Goal: Task Accomplishment & Management: Use online tool/utility

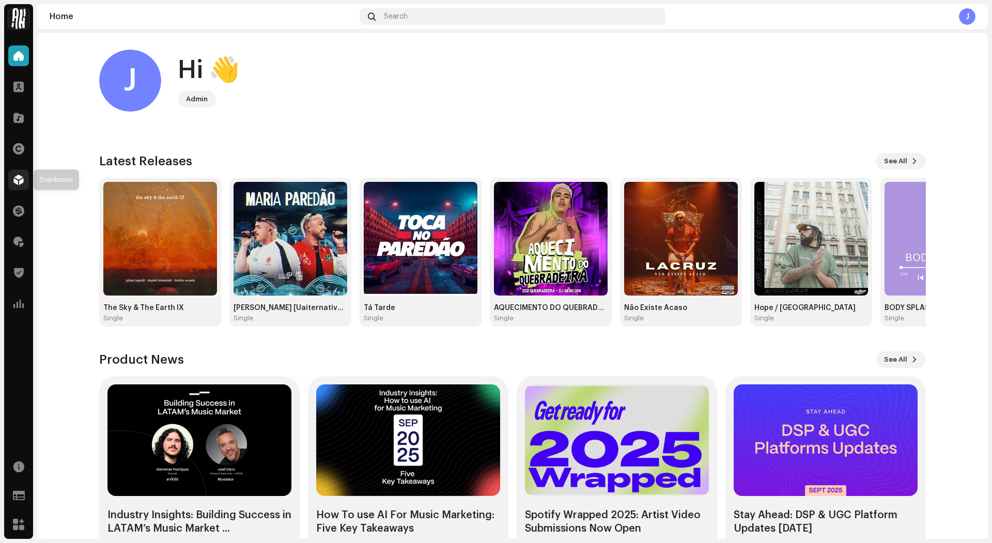
click at [20, 189] on div at bounding box center [18, 179] width 21 height 21
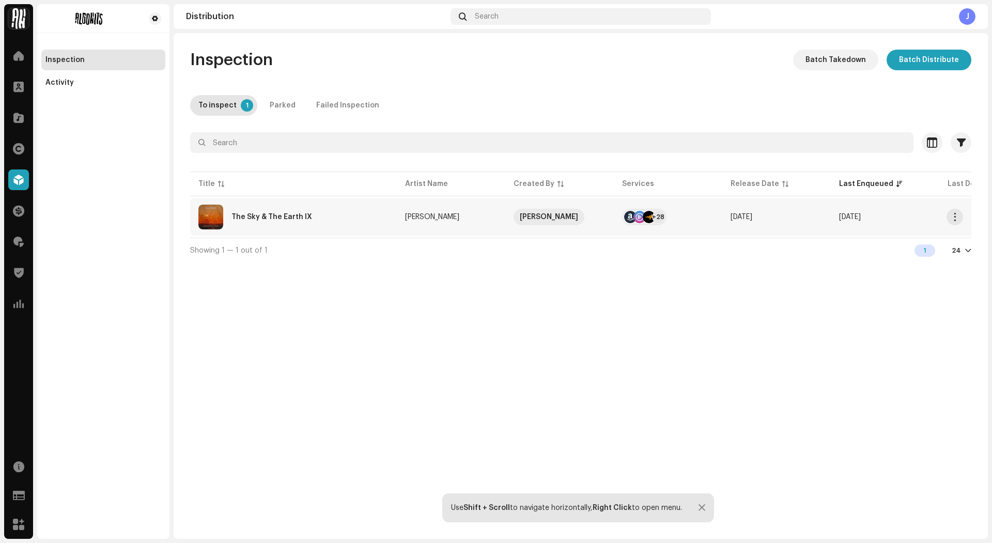
click at [335, 214] on div "The Sky & The Earth IX" at bounding box center [293, 217] width 190 height 25
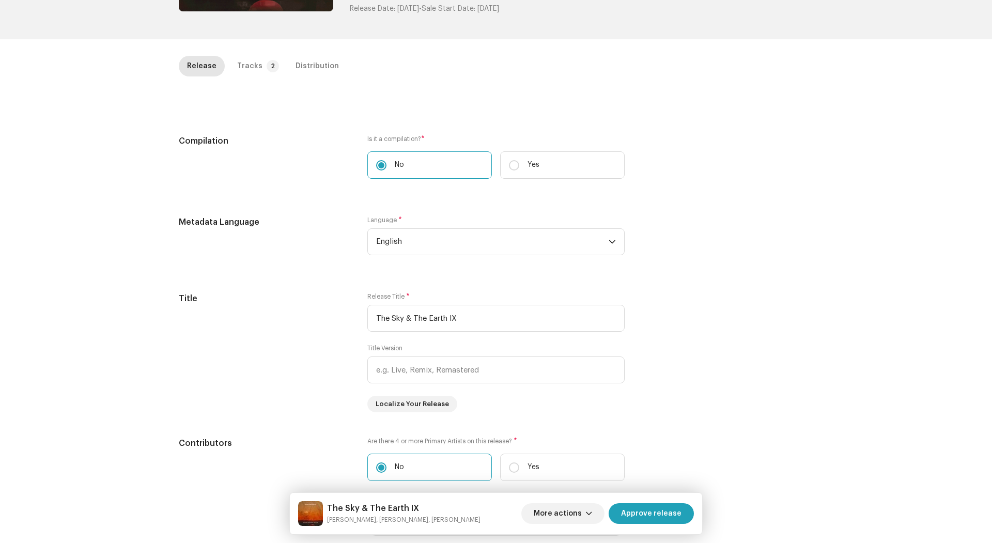
scroll to position [187, 0]
click at [257, 73] on p-tab "Tracks 2" at bounding box center [256, 68] width 54 height 21
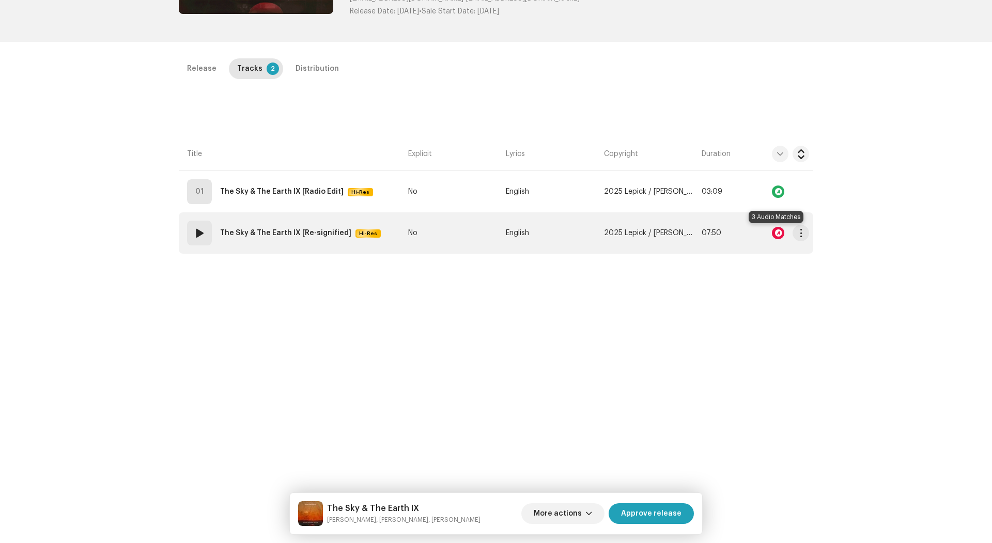
click at [779, 233] on div at bounding box center [778, 233] width 12 height 12
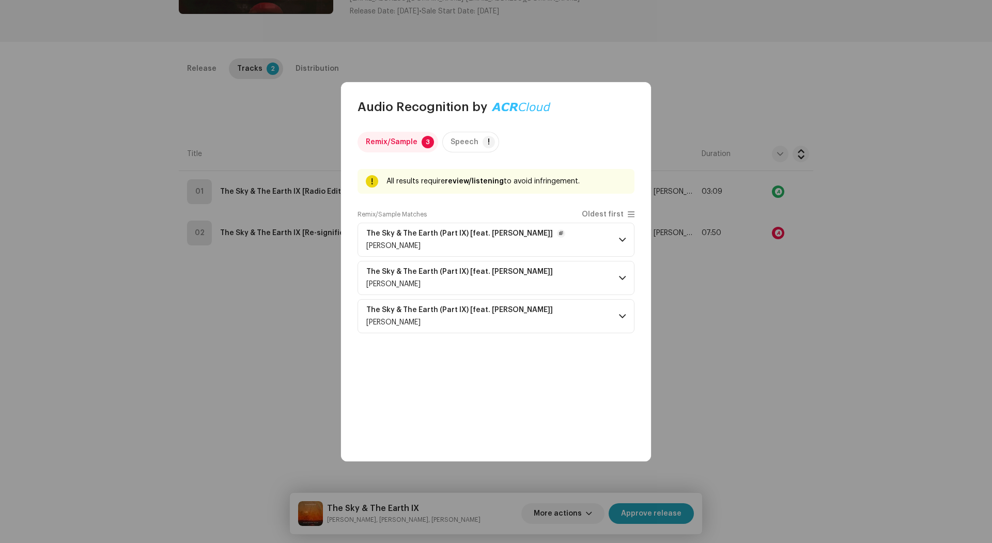
click at [619, 238] on span at bounding box center [622, 240] width 7 height 8
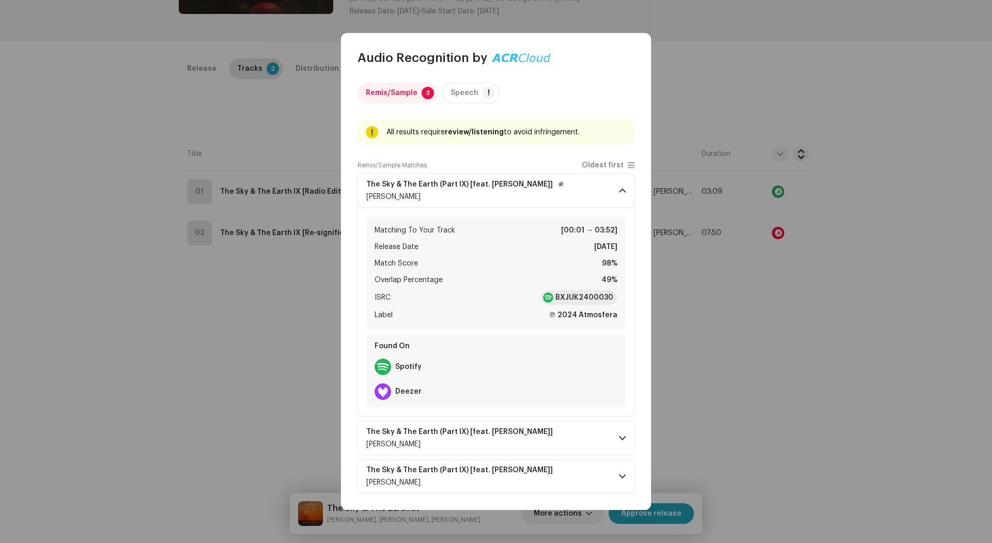
click at [624, 194] on span at bounding box center [622, 191] width 7 height 8
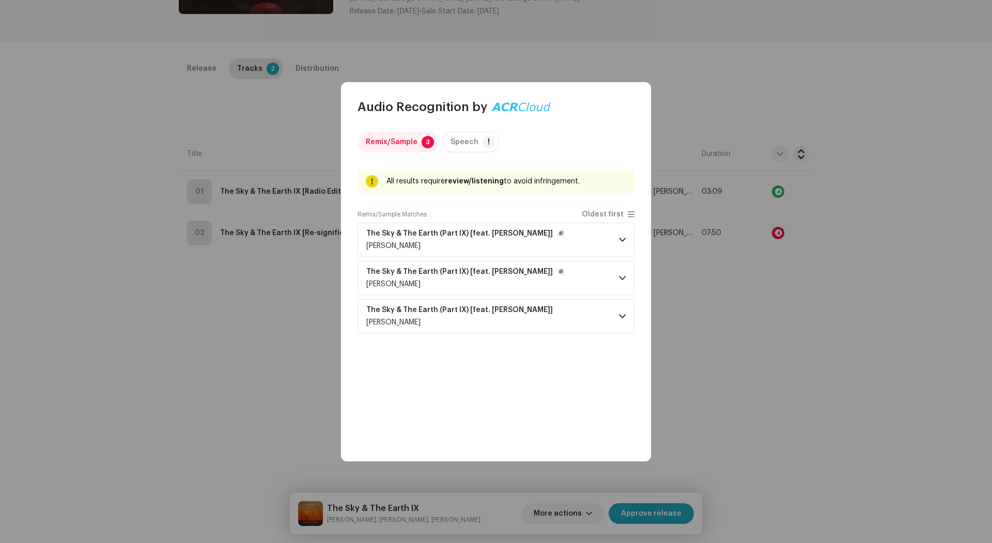
click at [623, 284] on p-accordion-header "The Sky & The Earth (Part IX) [feat. [PERSON_NAME]] [PERSON_NAME]" at bounding box center [496, 278] width 277 height 34
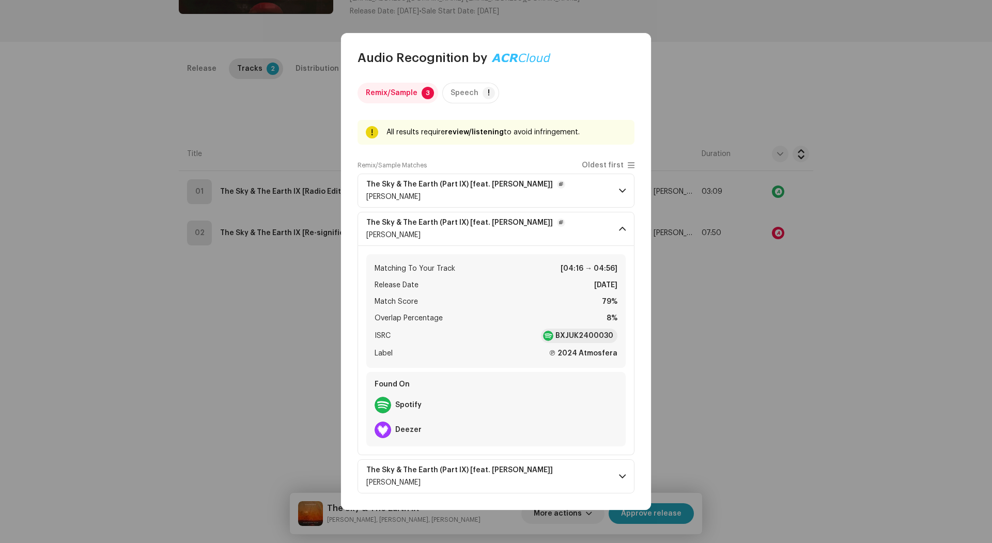
click at [620, 223] on p-accordion-header "The Sky & The Earth (Part IX) [feat. [PERSON_NAME]] [PERSON_NAME]" at bounding box center [496, 229] width 277 height 34
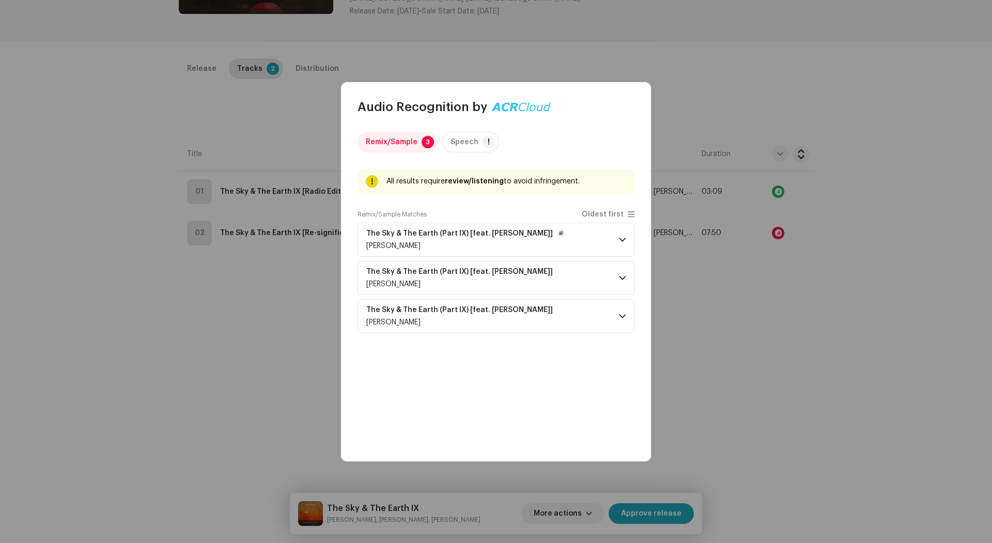
click at [618, 245] on p-accordion-header "The Sky & The Earth (Part IX) [feat. [PERSON_NAME]] [PERSON_NAME]" at bounding box center [496, 240] width 277 height 34
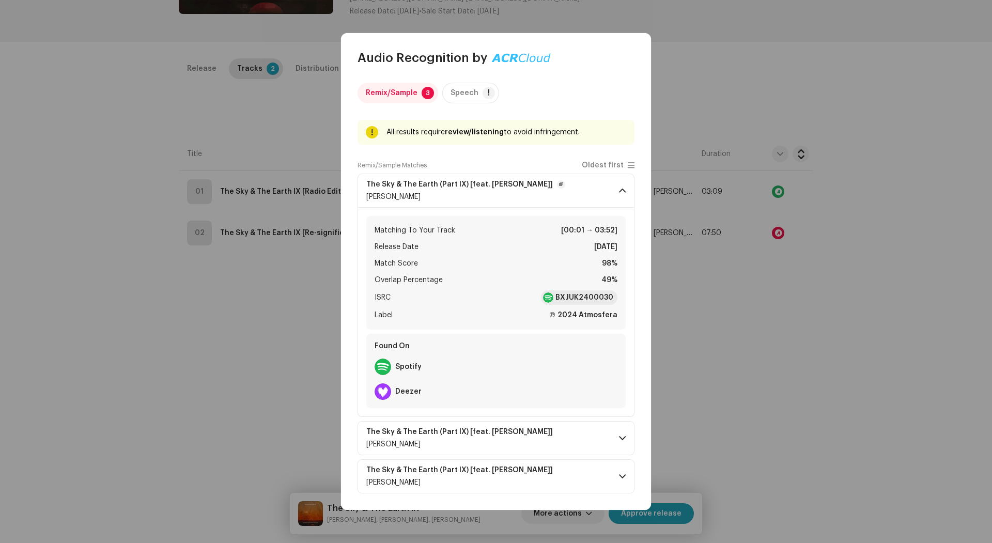
click at [621, 188] on span at bounding box center [622, 191] width 7 height 8
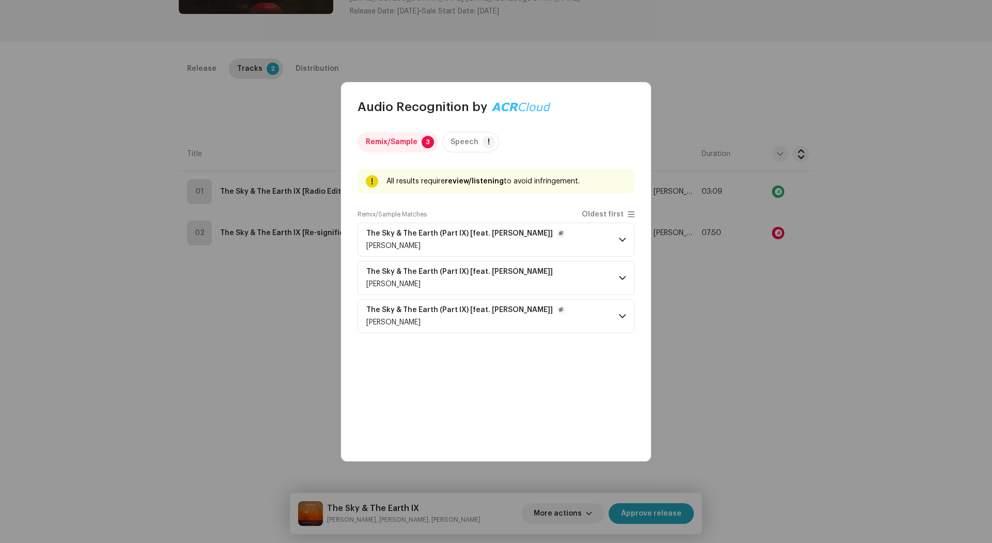
click at [616, 314] on p-accordion-header "The Sky & The Earth (Part IX) [feat. [PERSON_NAME]] [PERSON_NAME]" at bounding box center [496, 316] width 277 height 34
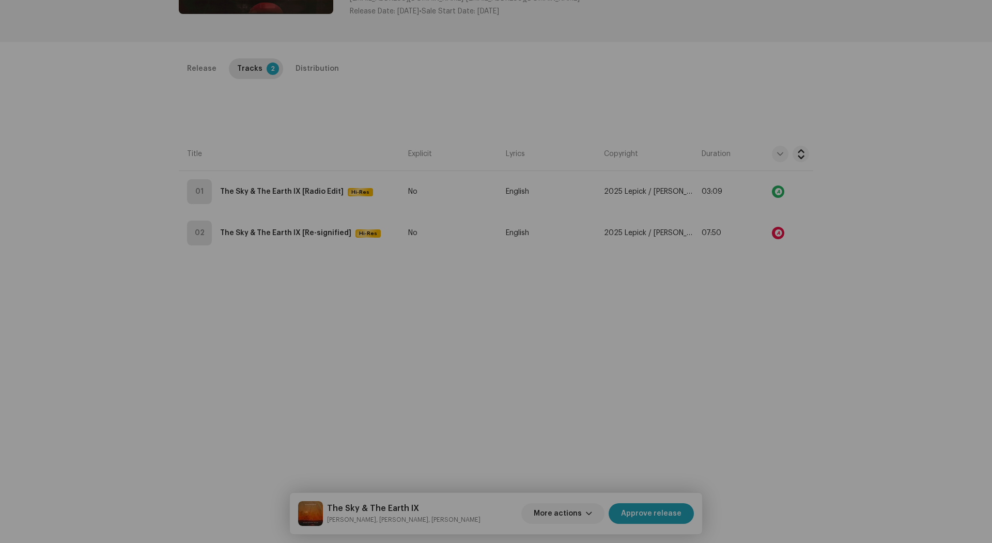
click at [781, 227] on div "Audio Recognition by Remix/Sample 3 Speech ! All results require review/listeni…" at bounding box center [496, 271] width 992 height 543
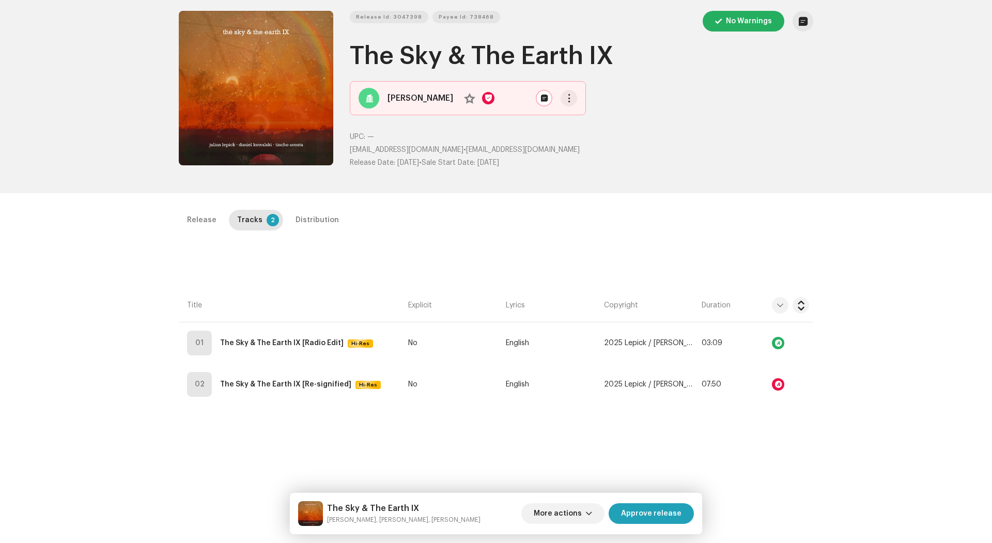
scroll to position [0, 0]
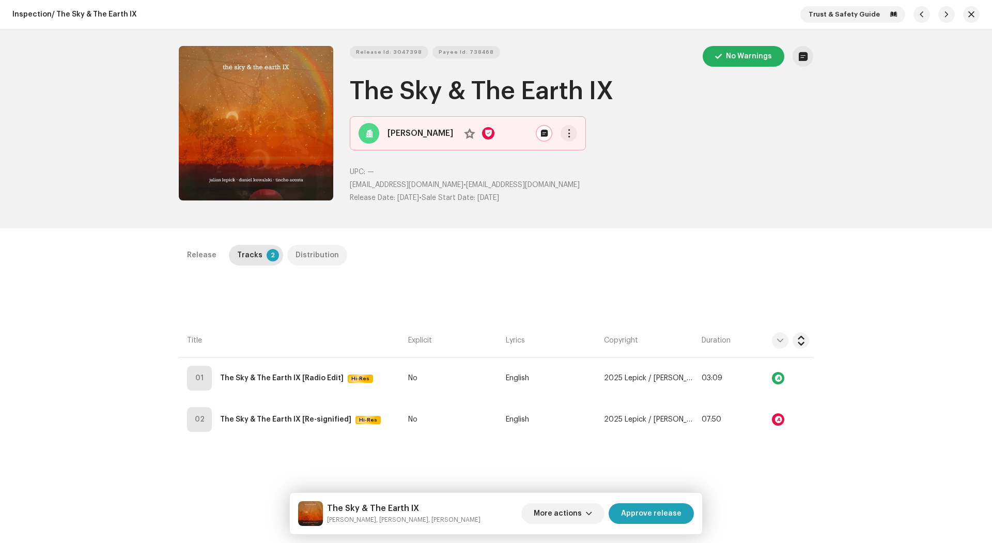
click at [319, 249] on div "Distribution" at bounding box center [317, 255] width 43 height 21
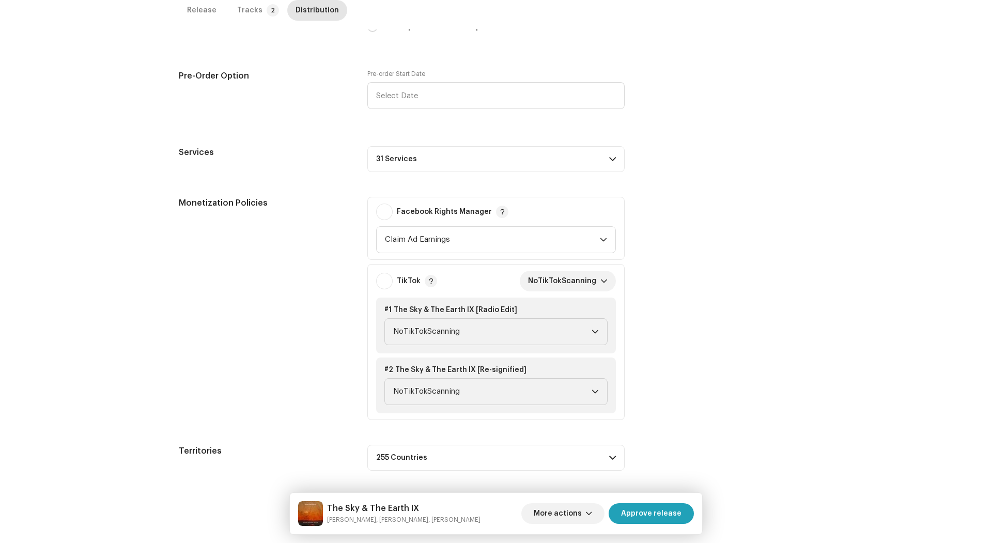
scroll to position [443, 0]
click at [571, 284] on span "NoTikTokScanning" at bounding box center [564, 280] width 72 height 21
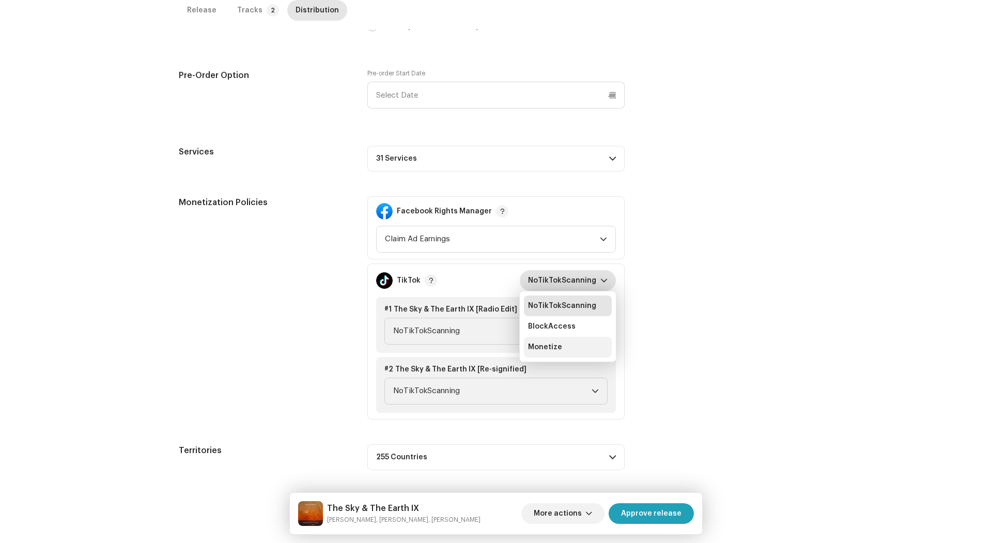
click at [544, 343] on span "Monetize" at bounding box center [545, 347] width 34 height 10
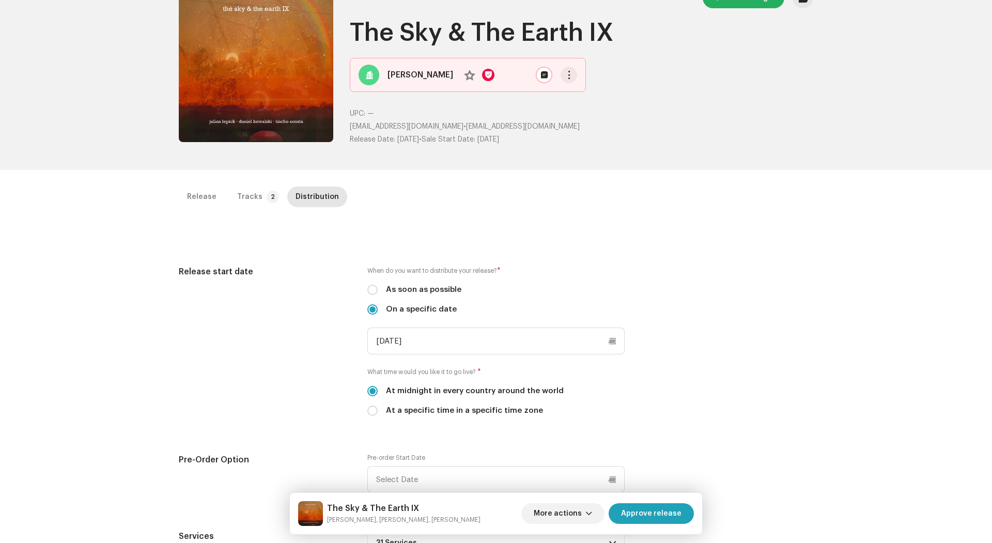
scroll to position [0, 0]
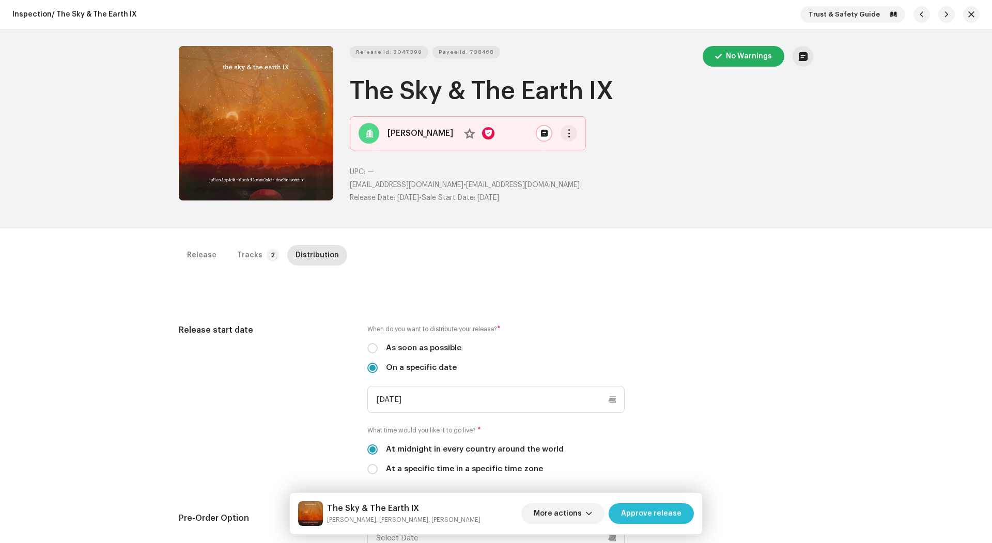
click at [678, 516] on span "Approve release" at bounding box center [651, 513] width 60 height 21
